Goal: Task Accomplishment & Management: Manage account settings

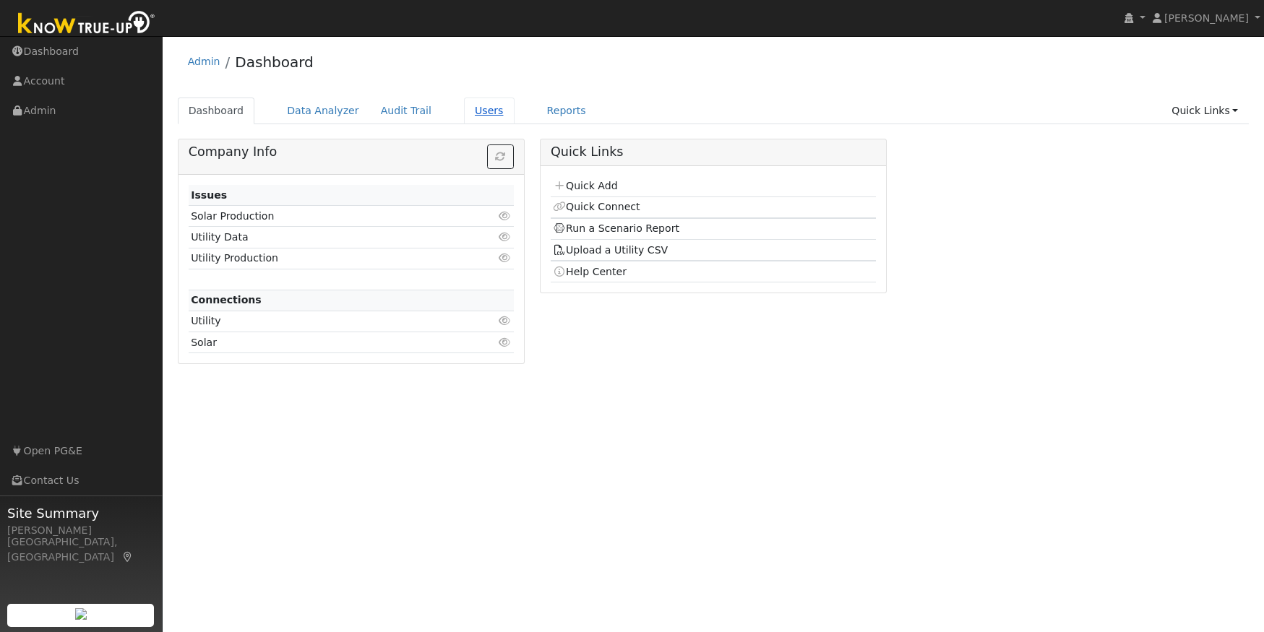
click at [472, 108] on link "Users" at bounding box center [489, 111] width 51 height 27
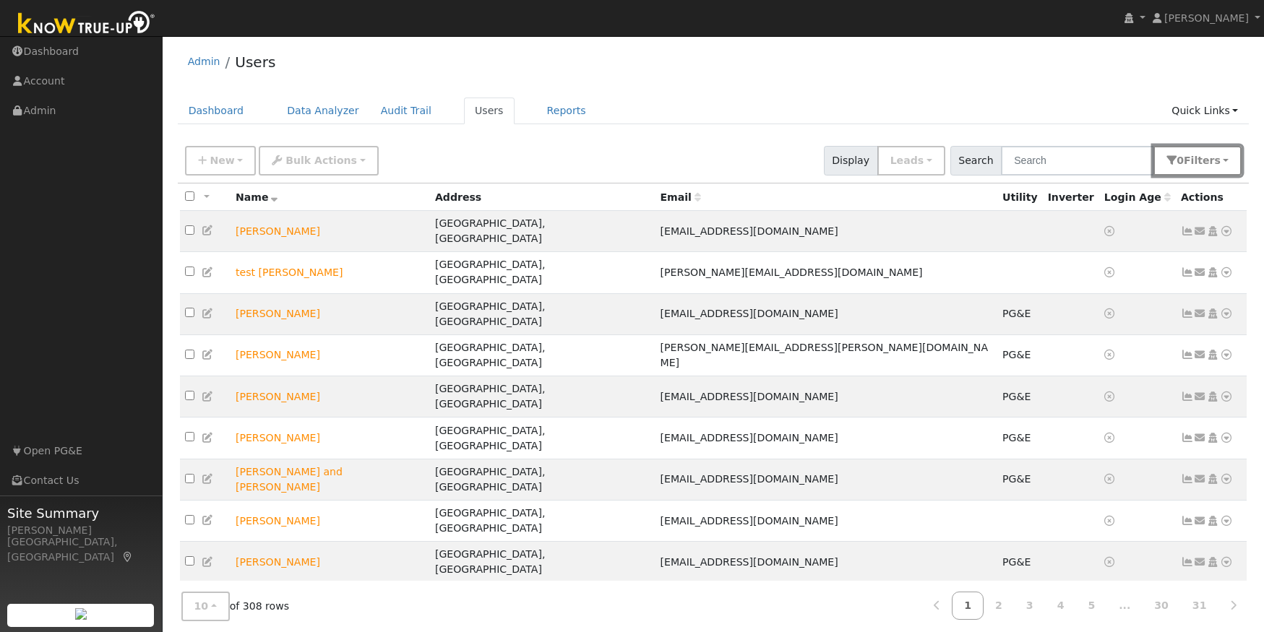
click at [1188, 166] on button "0 Filter s" at bounding box center [1197, 161] width 88 height 30
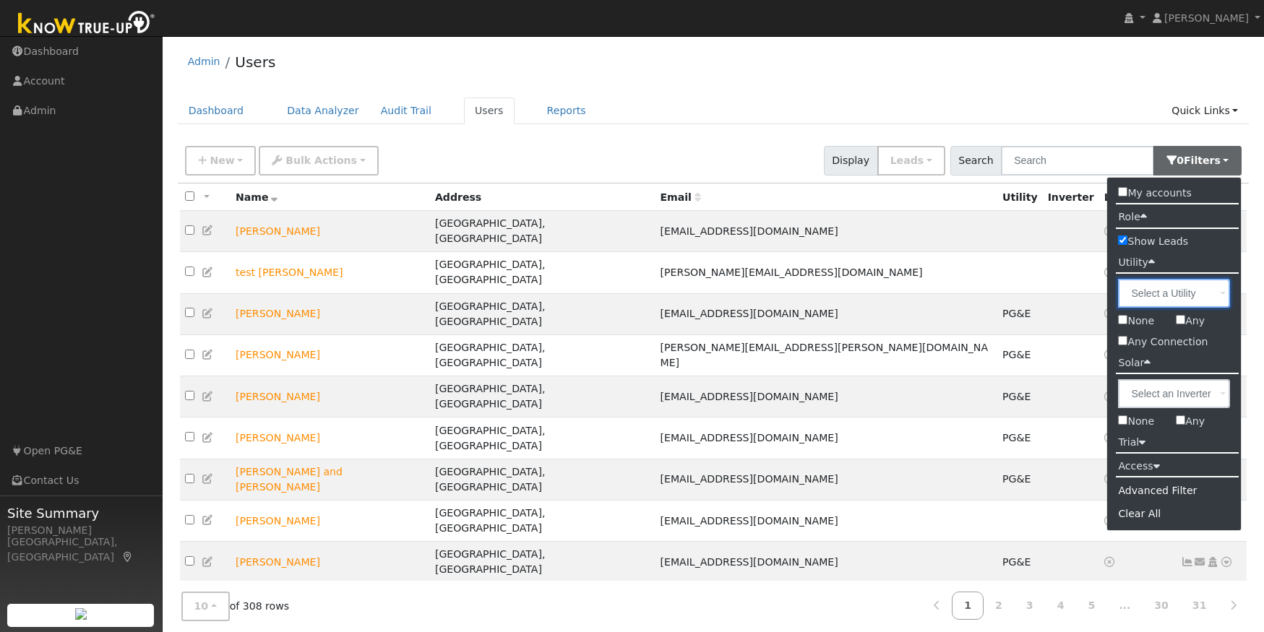
click at [1212, 298] on input "text" at bounding box center [1174, 293] width 112 height 29
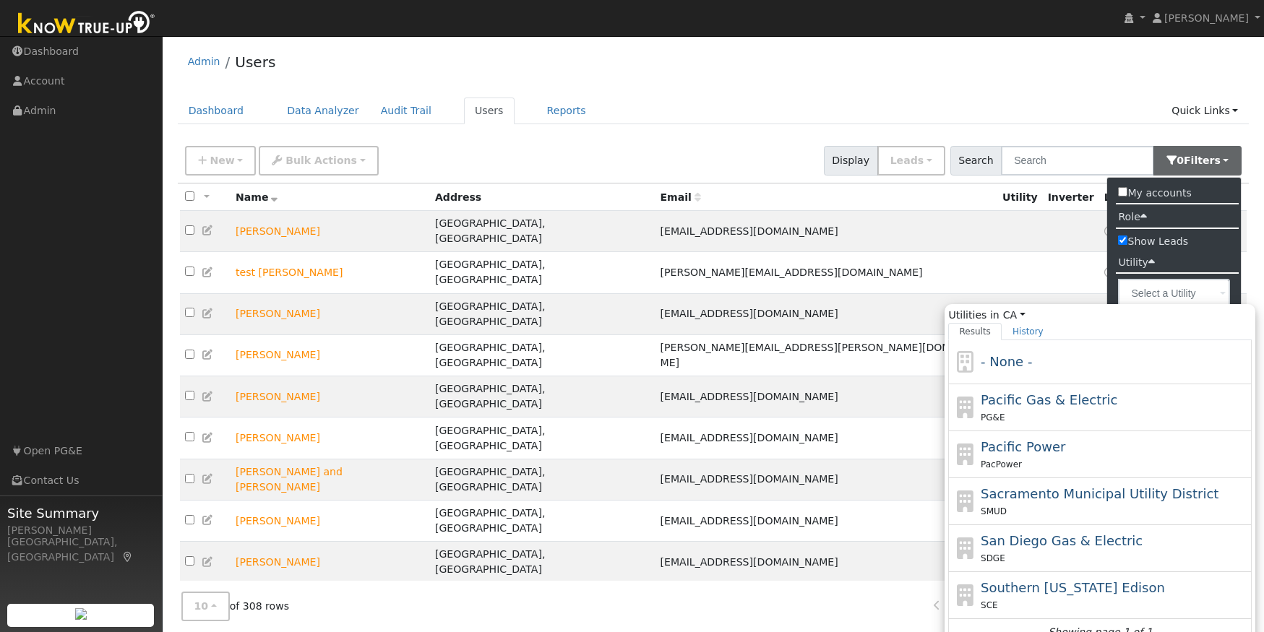
click at [1053, 408] on div "Pacific Gas & Electric PG&E" at bounding box center [1115, 407] width 268 height 35
click at [0, 0] on input "Utilities in CA All States AL AK AZ AR CA CO CT DE FL GA HI ID IL IN IA KS KY L…" at bounding box center [0, 0] width 0 height 0
type input "Pacific Gas & Electric"
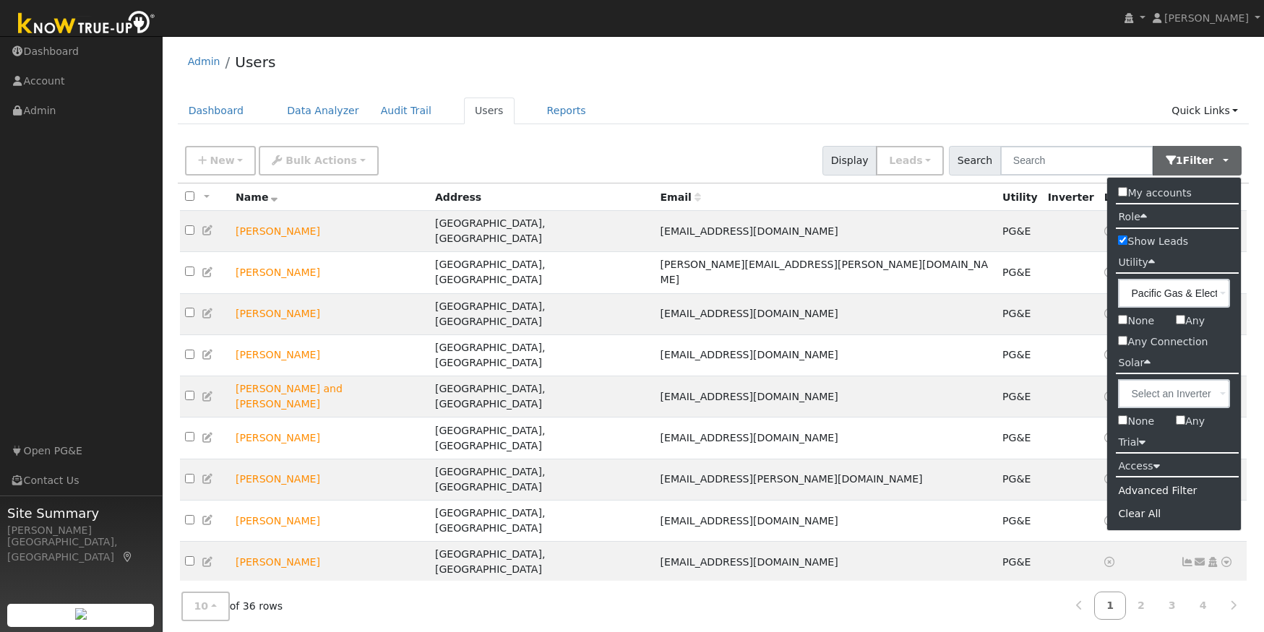
click at [1087, 499] on div "All None All on page None on page Name Address Email Utility Inverter Login Age…" at bounding box center [714, 411] width 1072 height 454
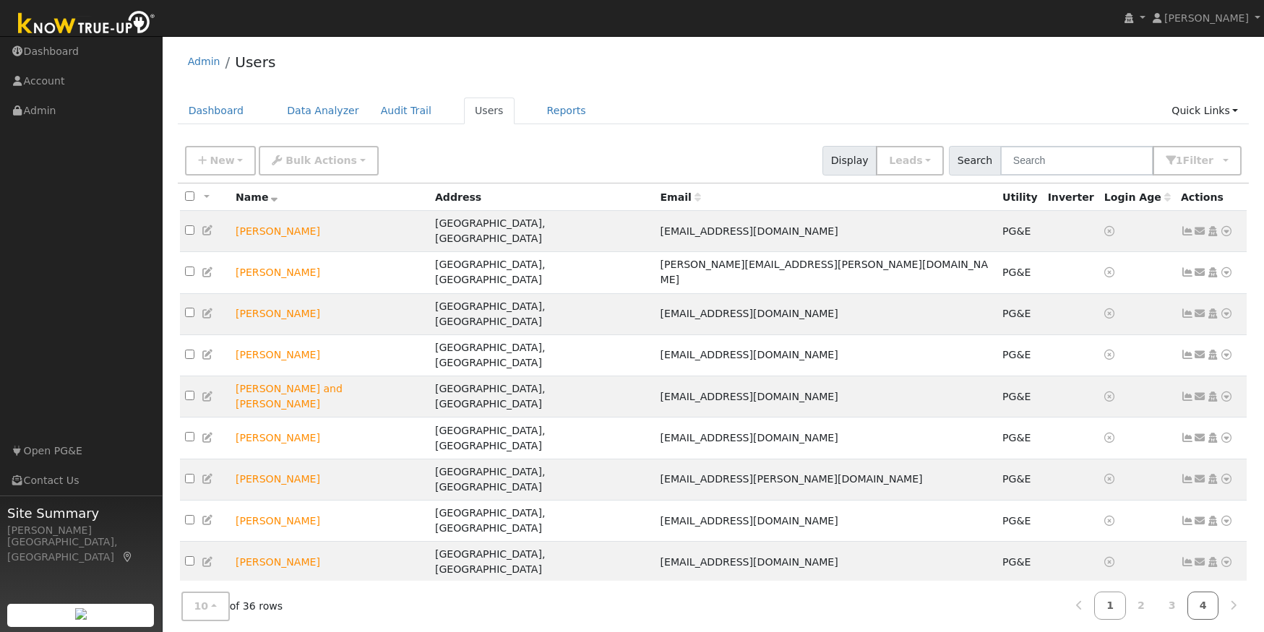
click at [1201, 592] on link "4" at bounding box center [1203, 606] width 32 height 28
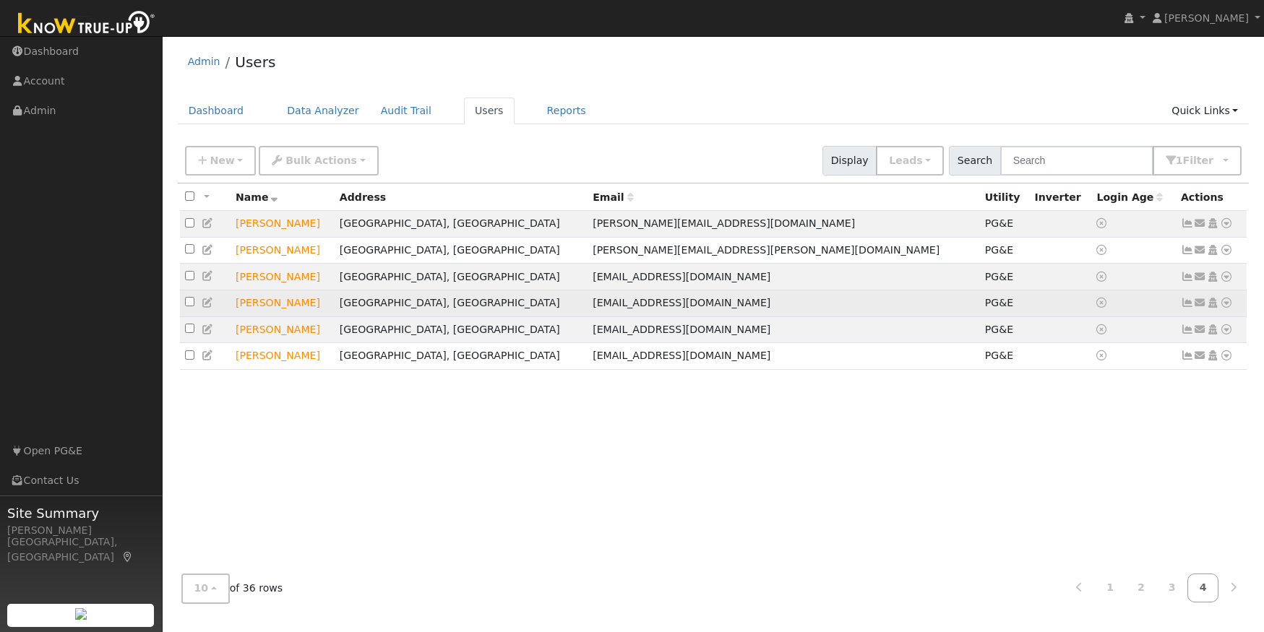
click at [1227, 308] on icon at bounding box center [1226, 303] width 13 height 10
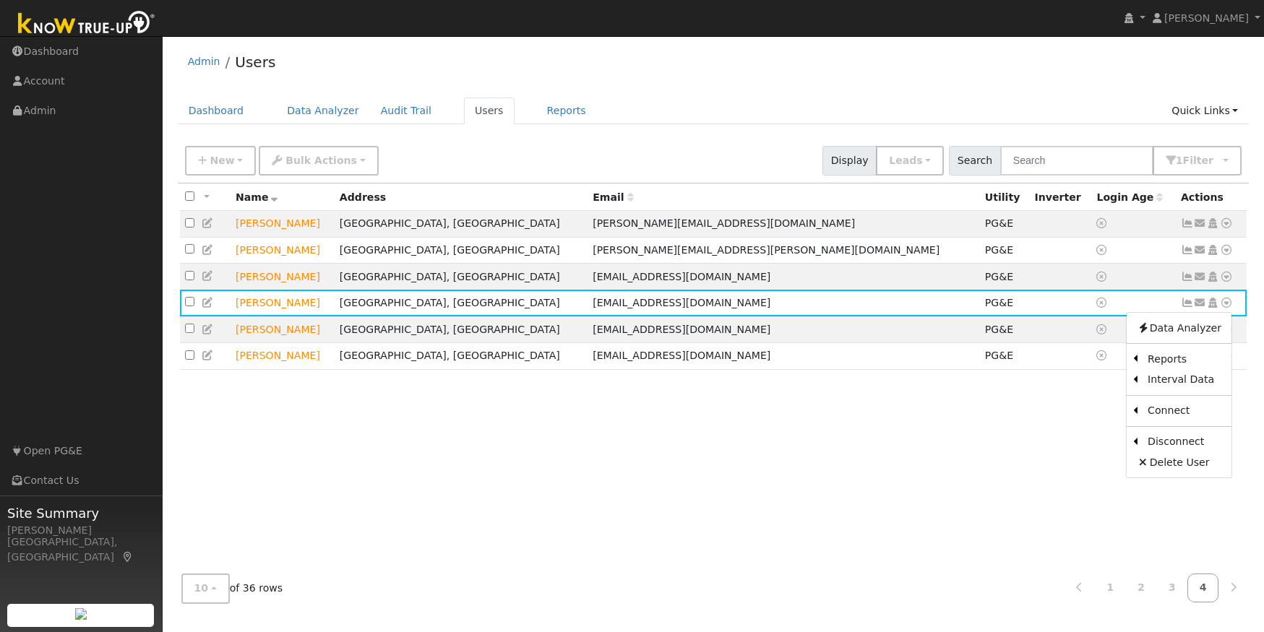
click at [1187, 466] on link "Delete User" at bounding box center [1179, 462] width 105 height 20
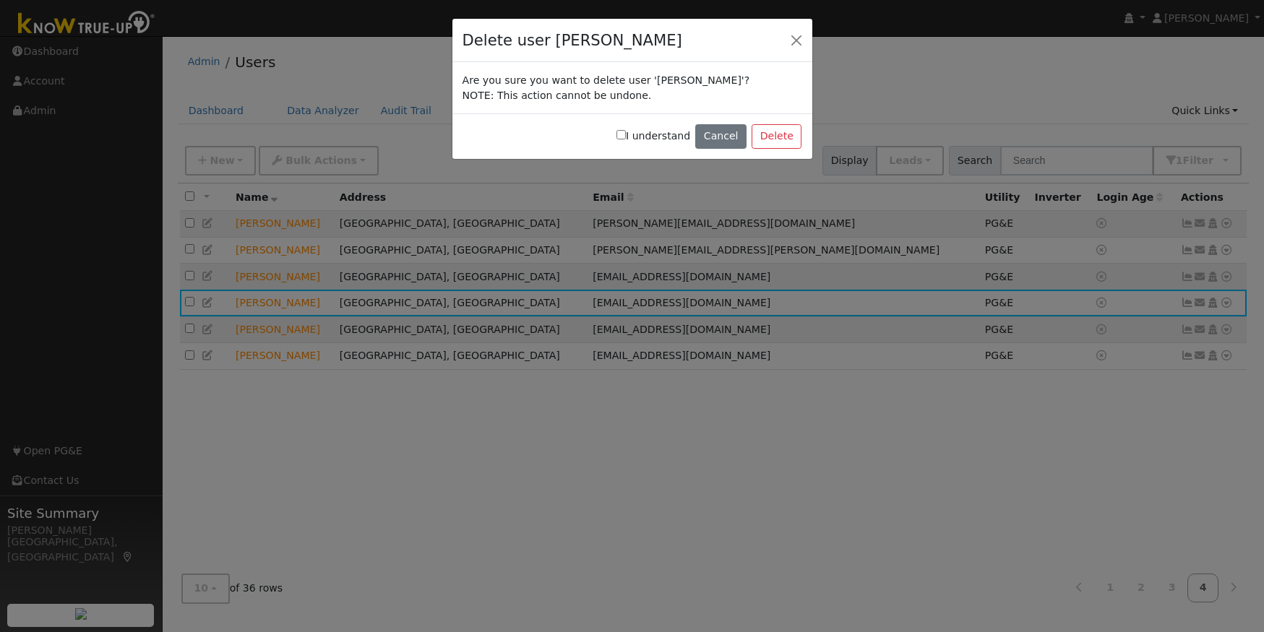
drag, startPoint x: 630, startPoint y: 136, endPoint x: 639, endPoint y: 137, distance: 8.8
click at [626, 136] on input "I understand" at bounding box center [620, 134] width 9 height 9
checkbox input "true"
drag, startPoint x: 804, startPoint y: 135, endPoint x: 792, endPoint y: 139, distance: 13.0
click at [804, 135] on div "I understand Cancel Delete" at bounding box center [632, 136] width 360 height 46
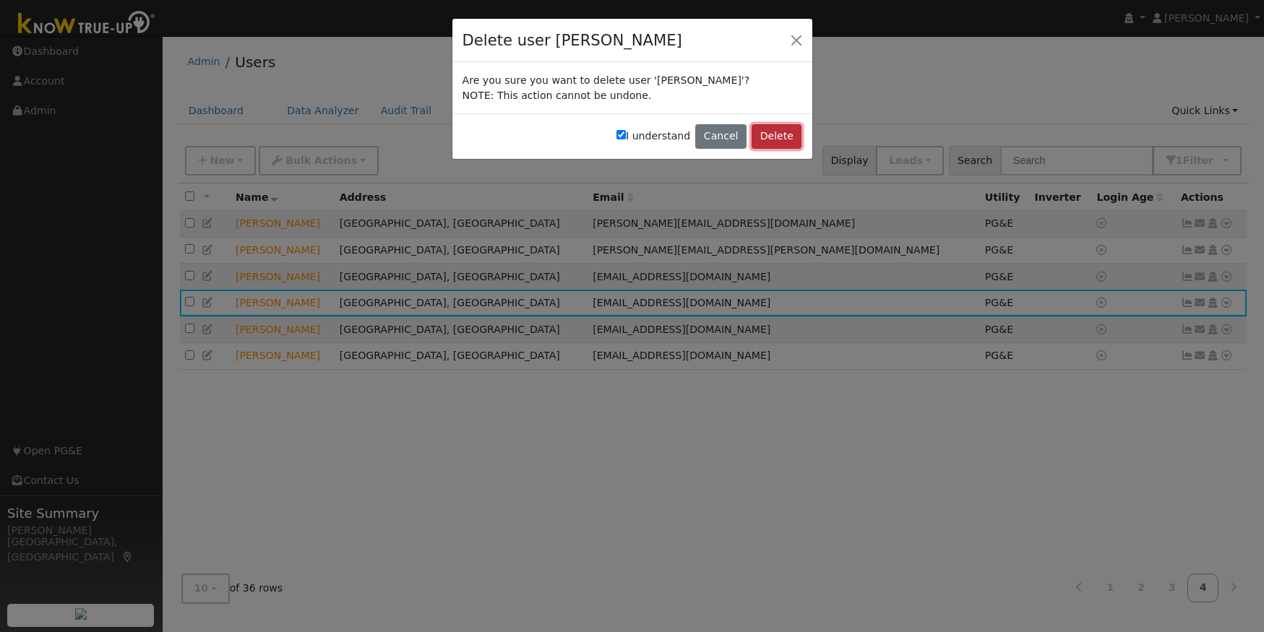
click at [780, 139] on button "Delete" at bounding box center [777, 136] width 50 height 25
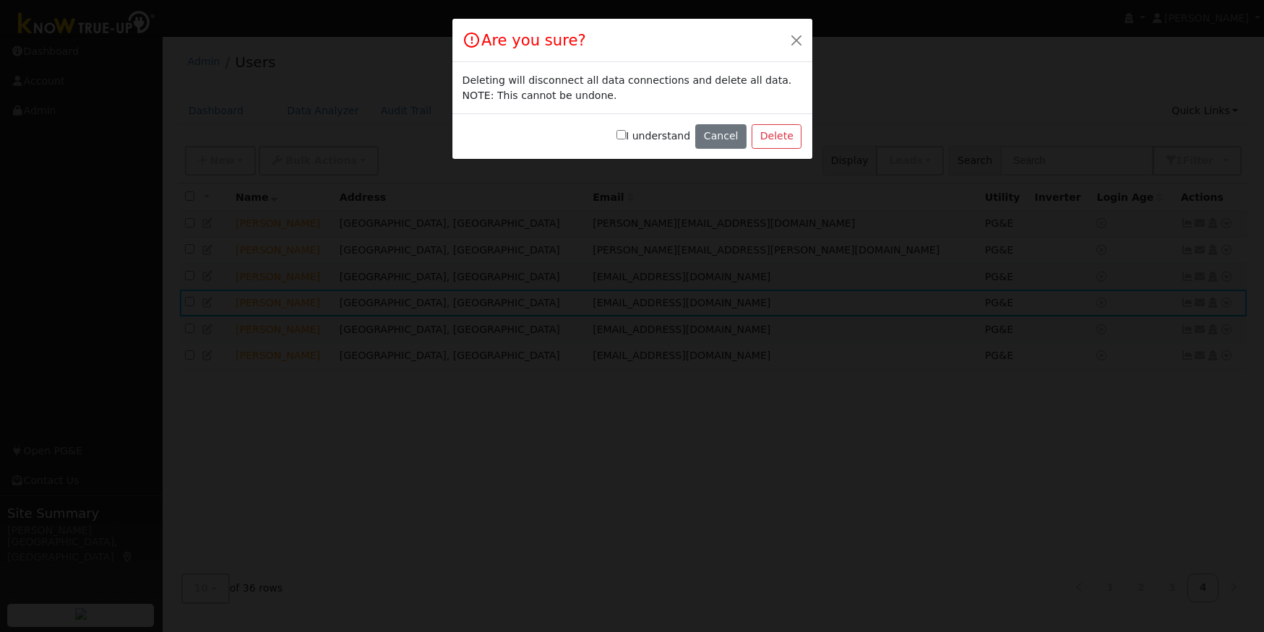
click at [626, 137] on input "I understand" at bounding box center [620, 134] width 9 height 9
checkbox input "true"
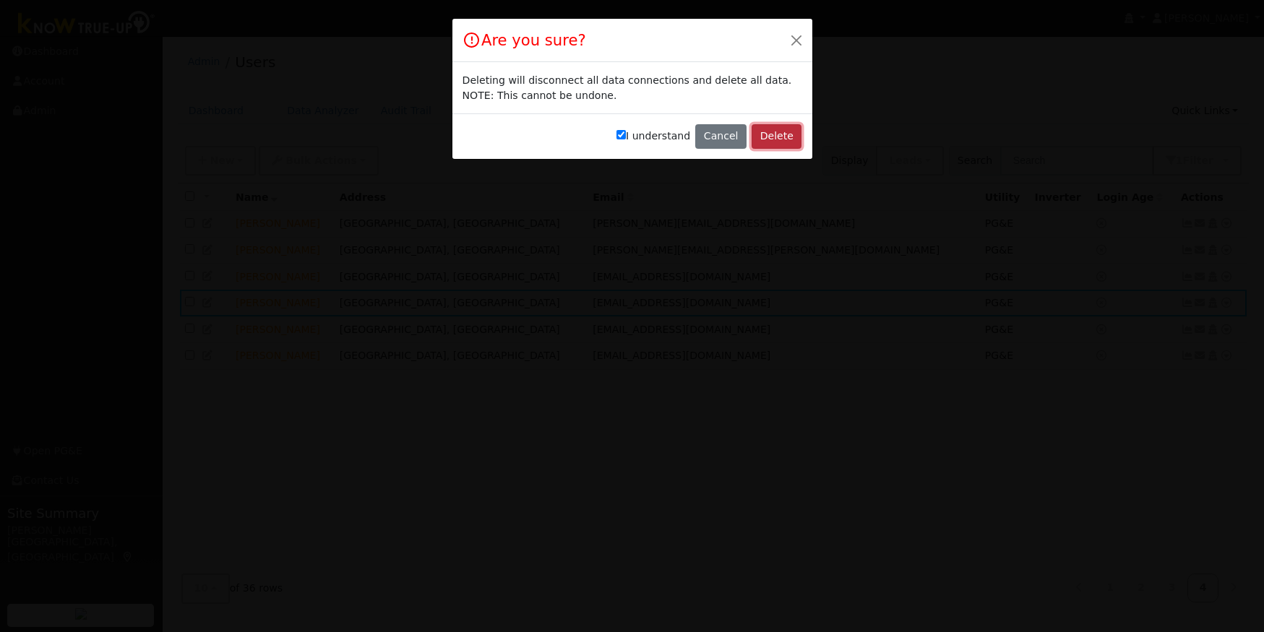
drag, startPoint x: 798, startPoint y: 137, endPoint x: 781, endPoint y: 139, distance: 16.8
click at [797, 136] on button "Delete" at bounding box center [777, 136] width 50 height 25
